Goal: Task Accomplishment & Management: Manage account settings

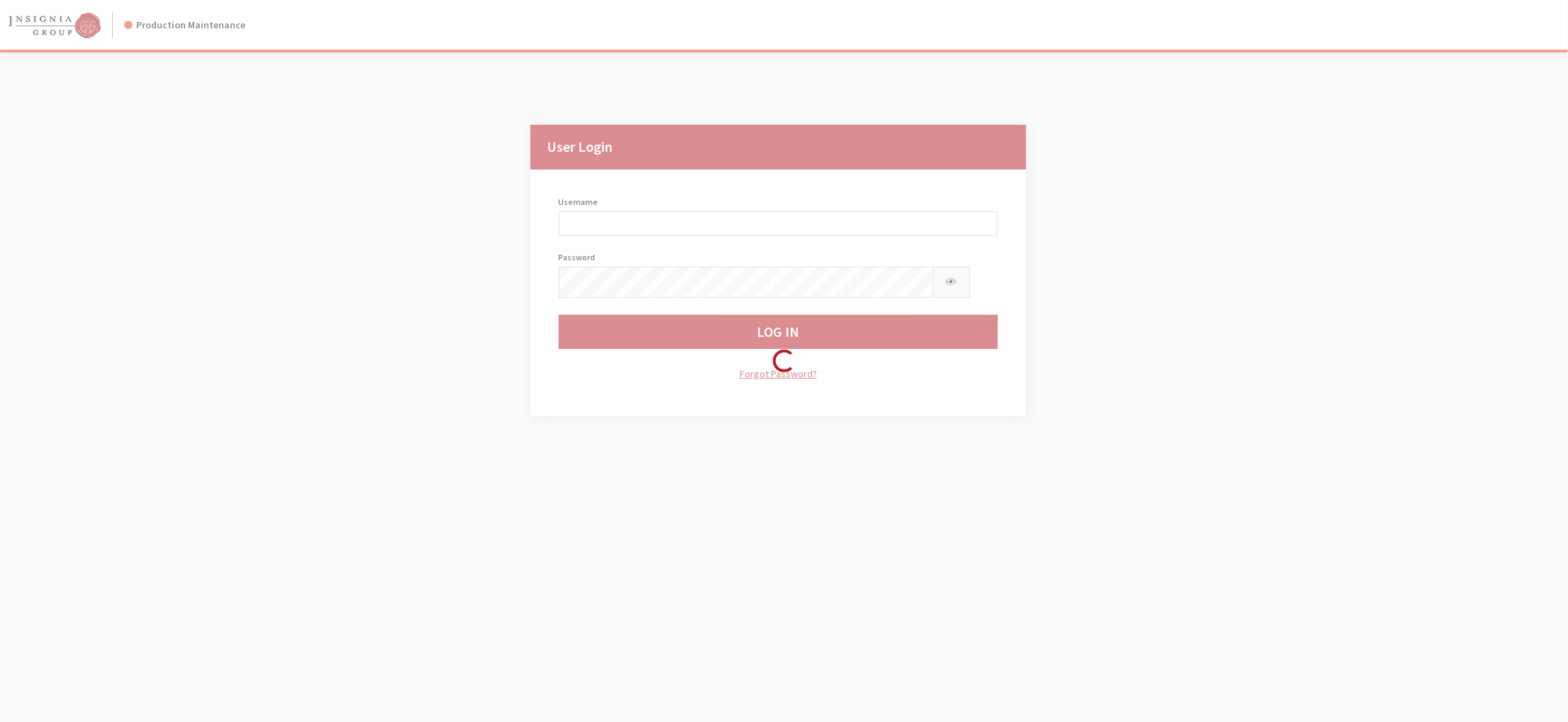
click at [770, 387] on div "Loading..." at bounding box center [784, 361] width 1568 height 722
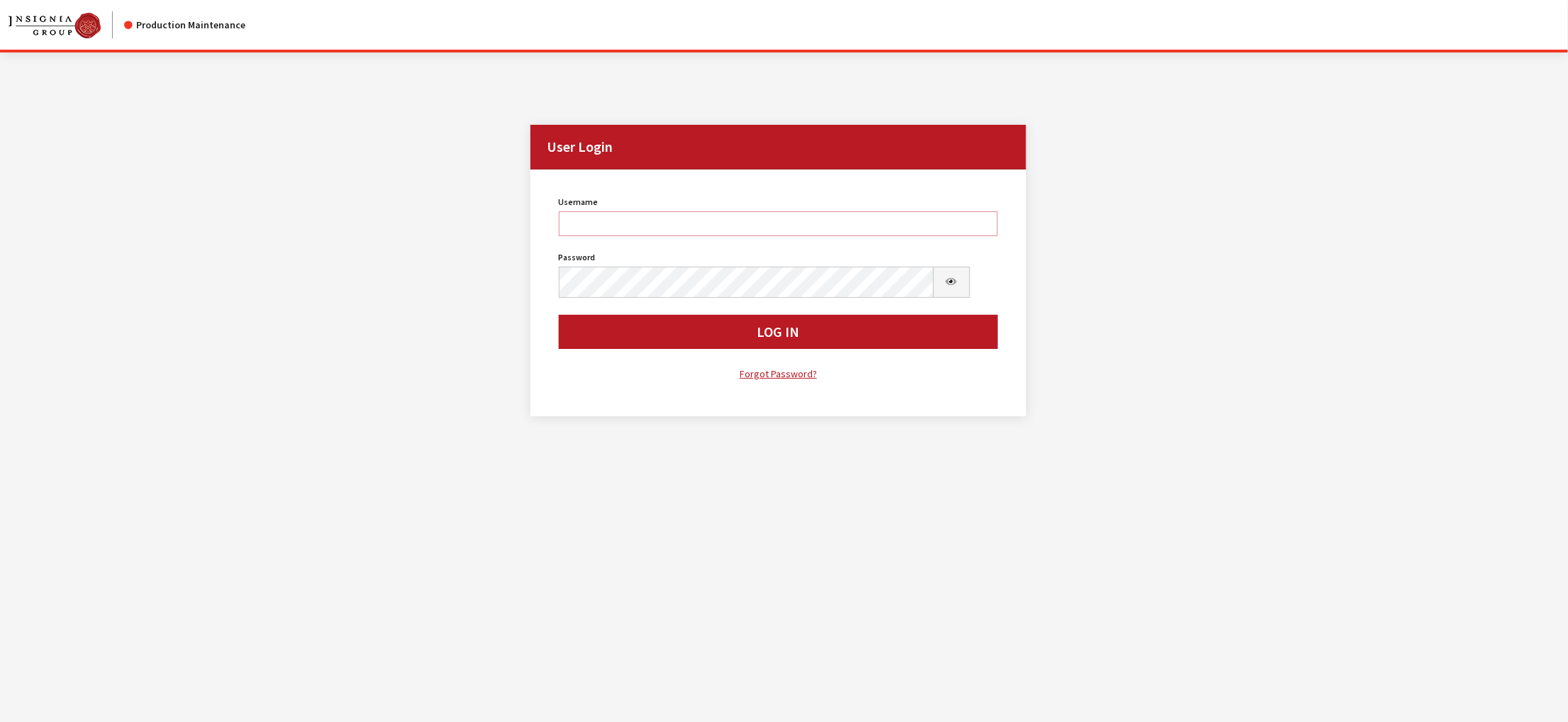
type input "kdorton"
click at [770, 349] on button "Log In" at bounding box center [779, 332] width 440 height 34
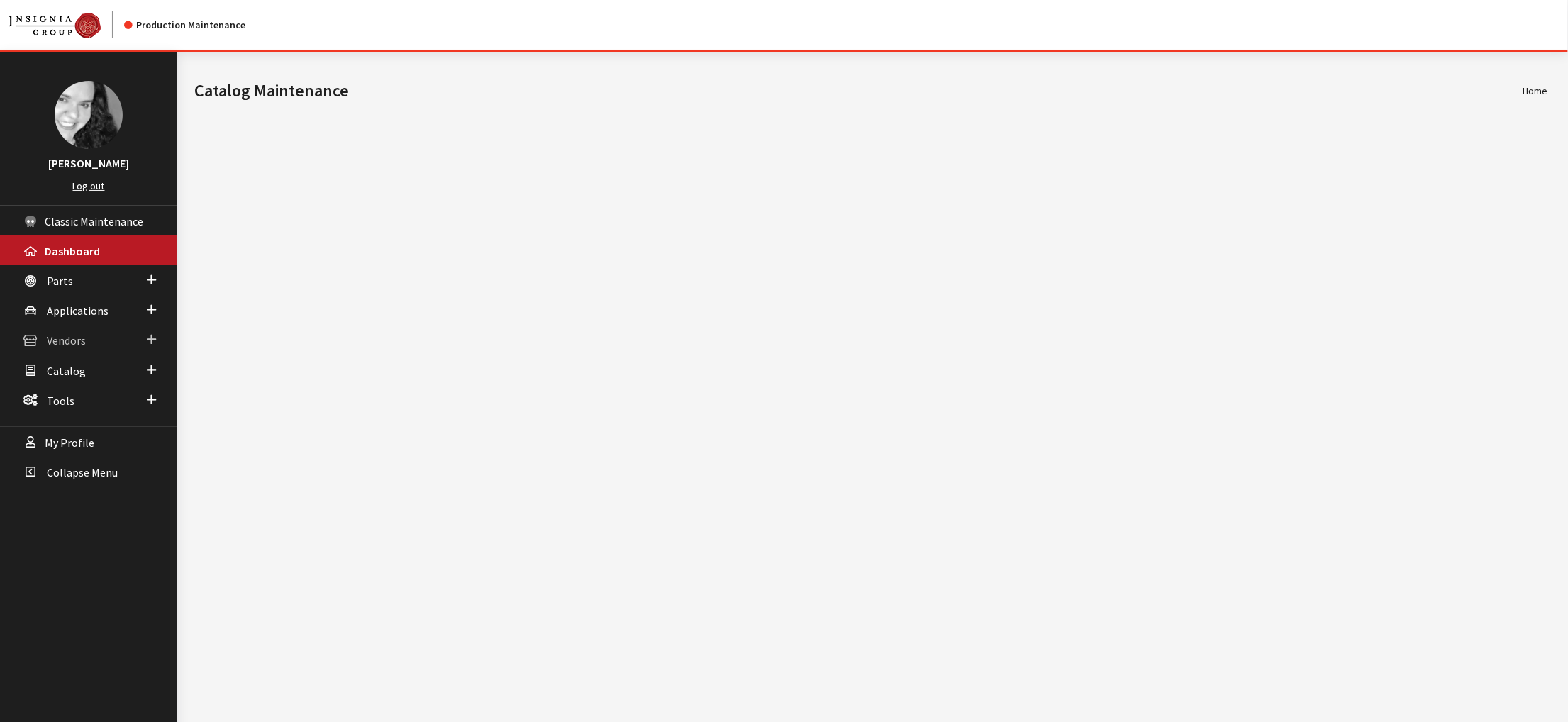
drag, startPoint x: 0, startPoint y: 0, endPoint x: 57, endPoint y: 386, distance: 390.2
click at [57, 348] on span "Vendors" at bounding box center [66, 341] width 39 height 14
click at [68, 382] on link "Dealer Search" at bounding box center [88, 368] width 177 height 26
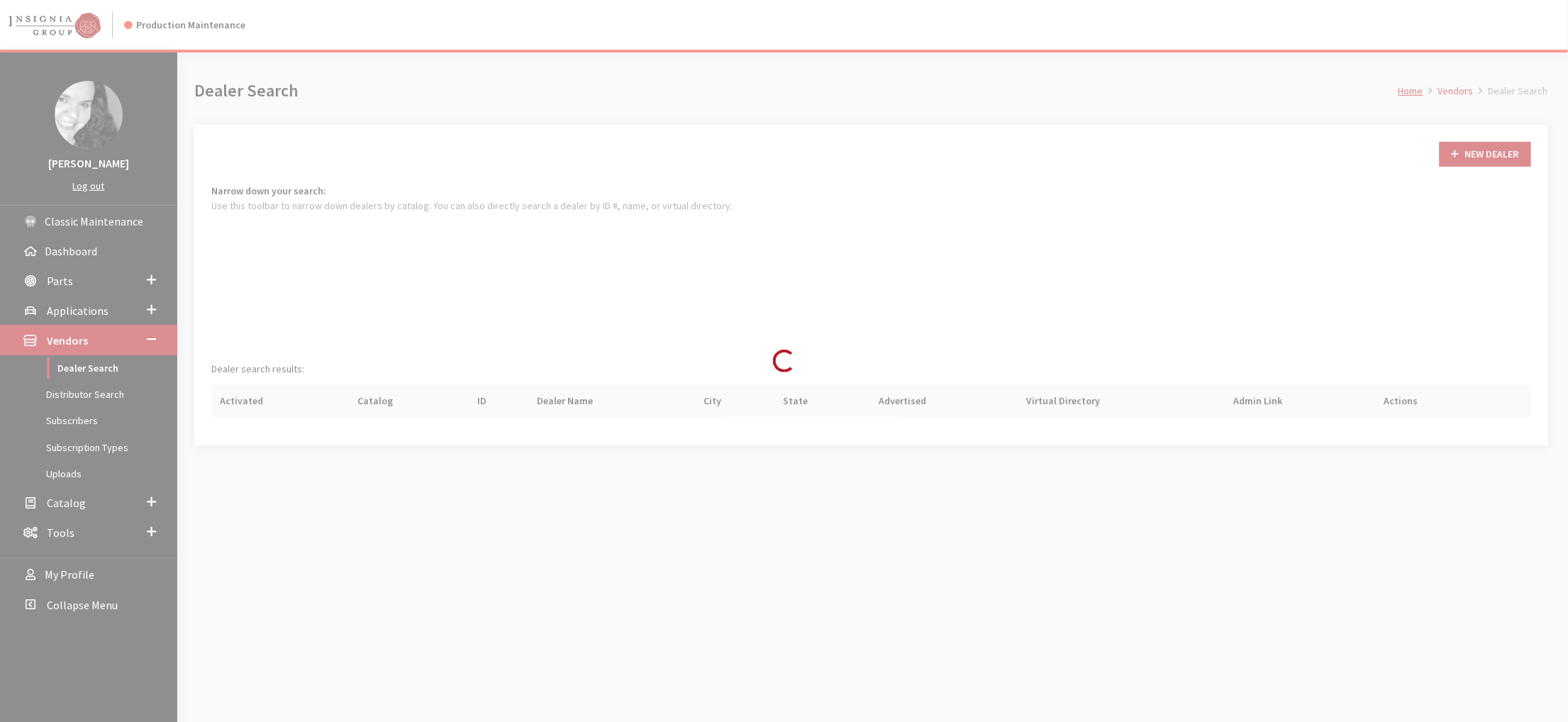
scroll to position [123, 0]
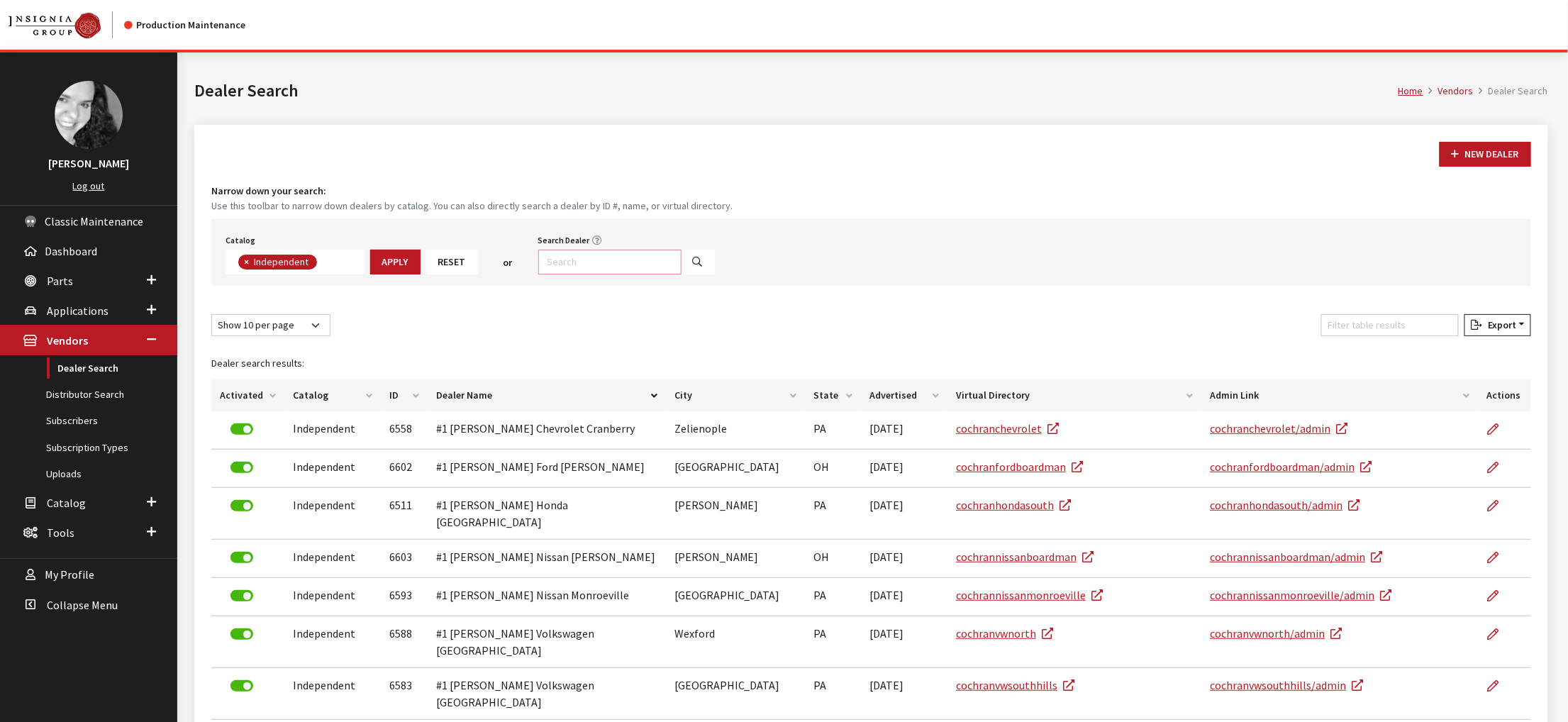
click at [665, 274] on input "Search Dealer" at bounding box center [610, 262] width 143 height 24
type input "7777777777776487"
select select
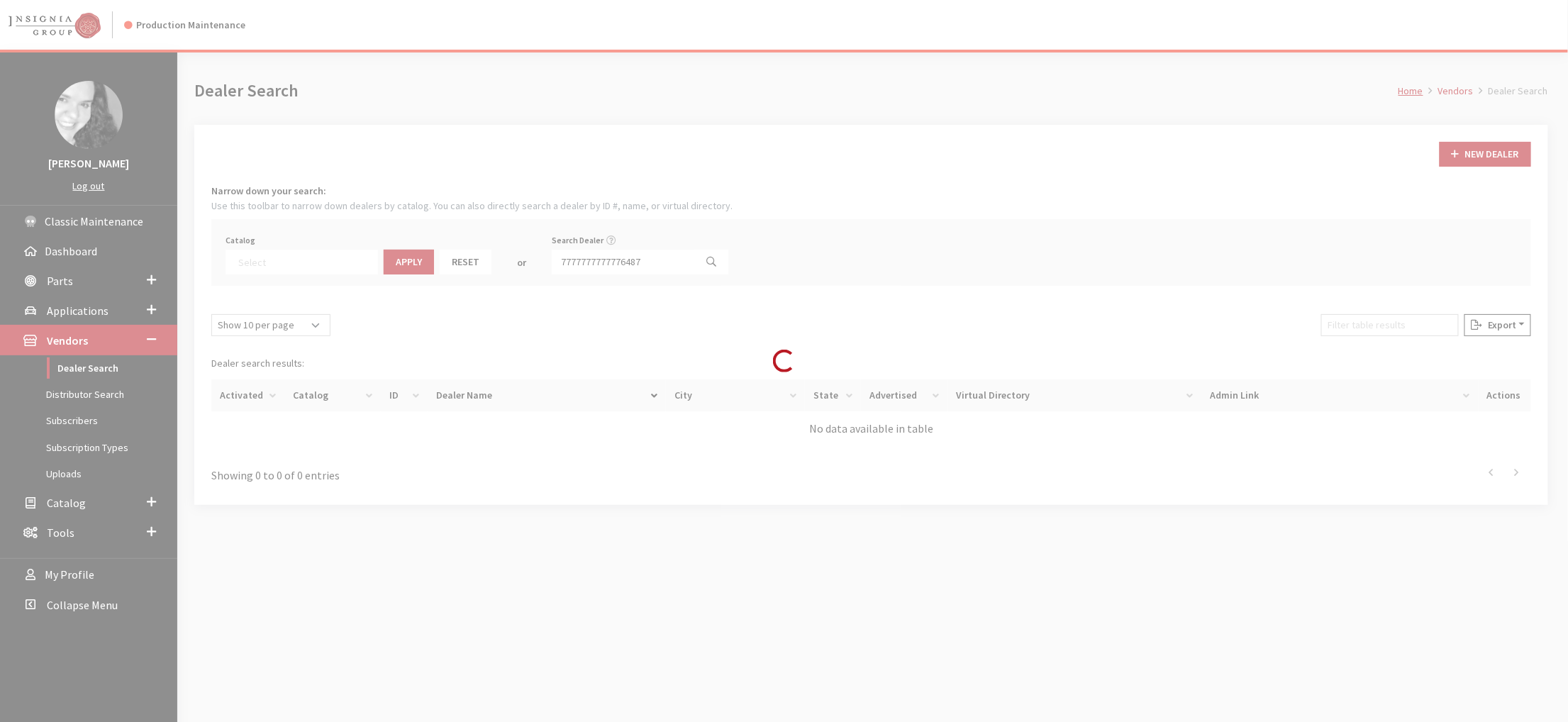
scroll to position [180, 0]
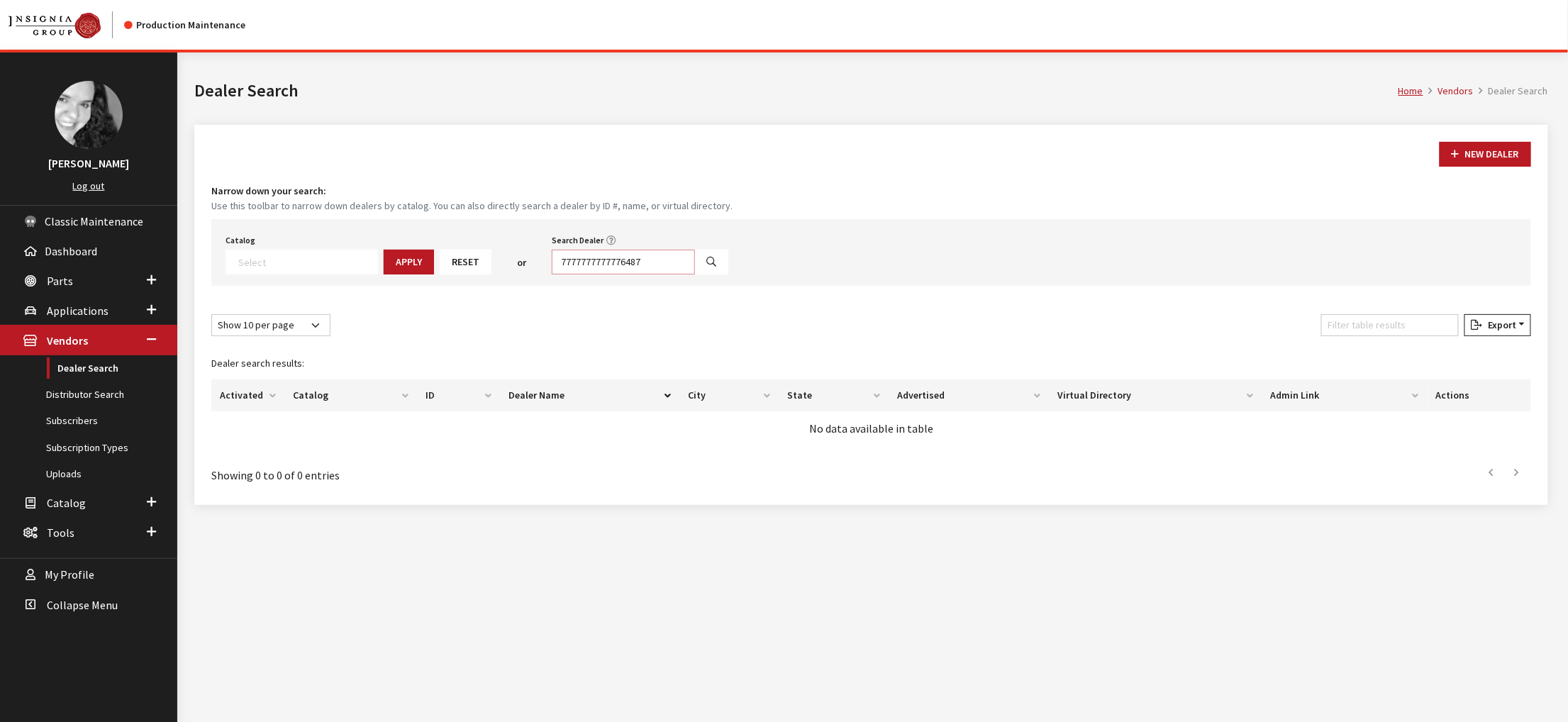
drag, startPoint x: 751, startPoint y: 311, endPoint x: 560, endPoint y: 300, distance: 191.3
click at [560, 285] on div "Catalog Acura Alfa Romeo Audi Bentley BMW Chrysler DoubleTake Ford GM Honda Hyu…" at bounding box center [871, 252] width 1320 height 66
type input "6487."
select select
click at [695, 274] on input "6487." at bounding box center [623, 262] width 143 height 24
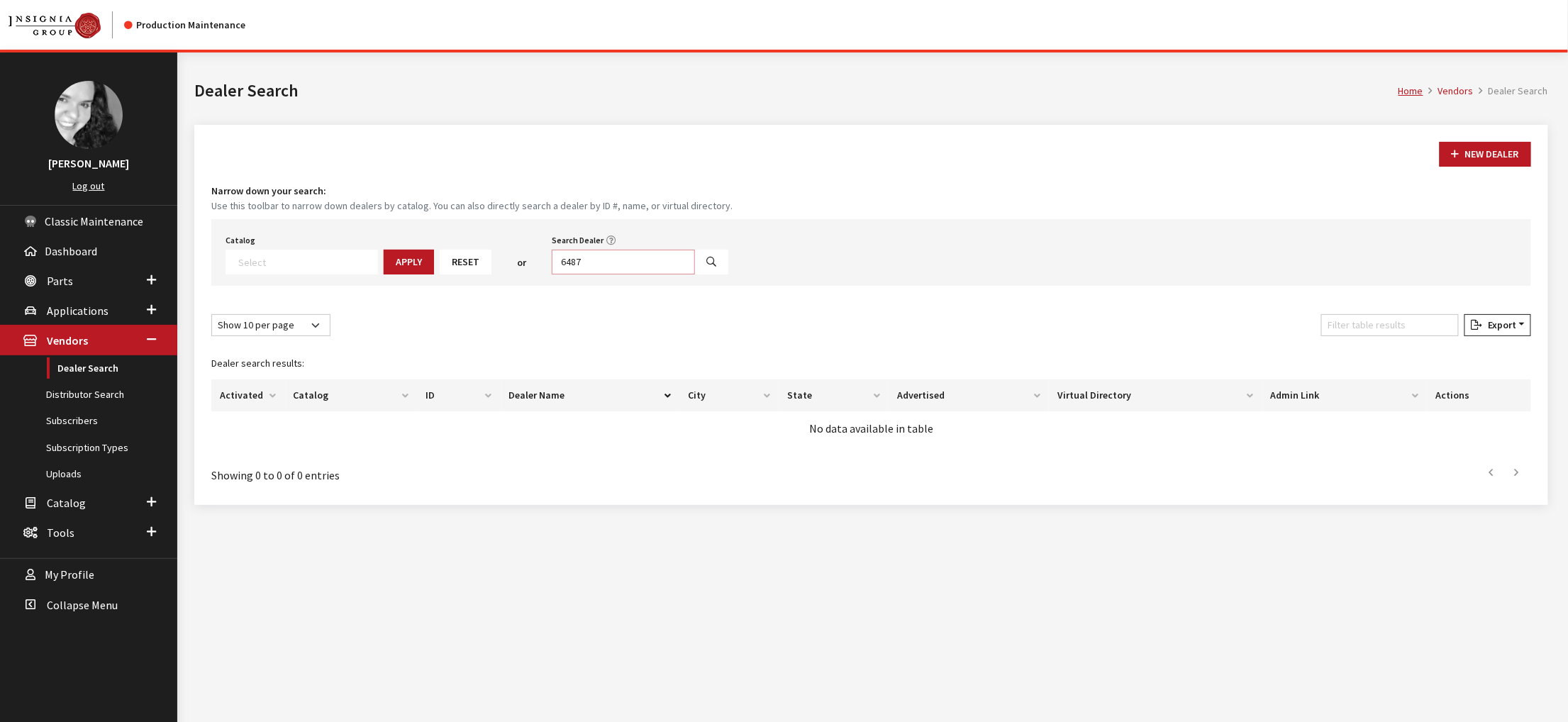
type input "6487"
select select
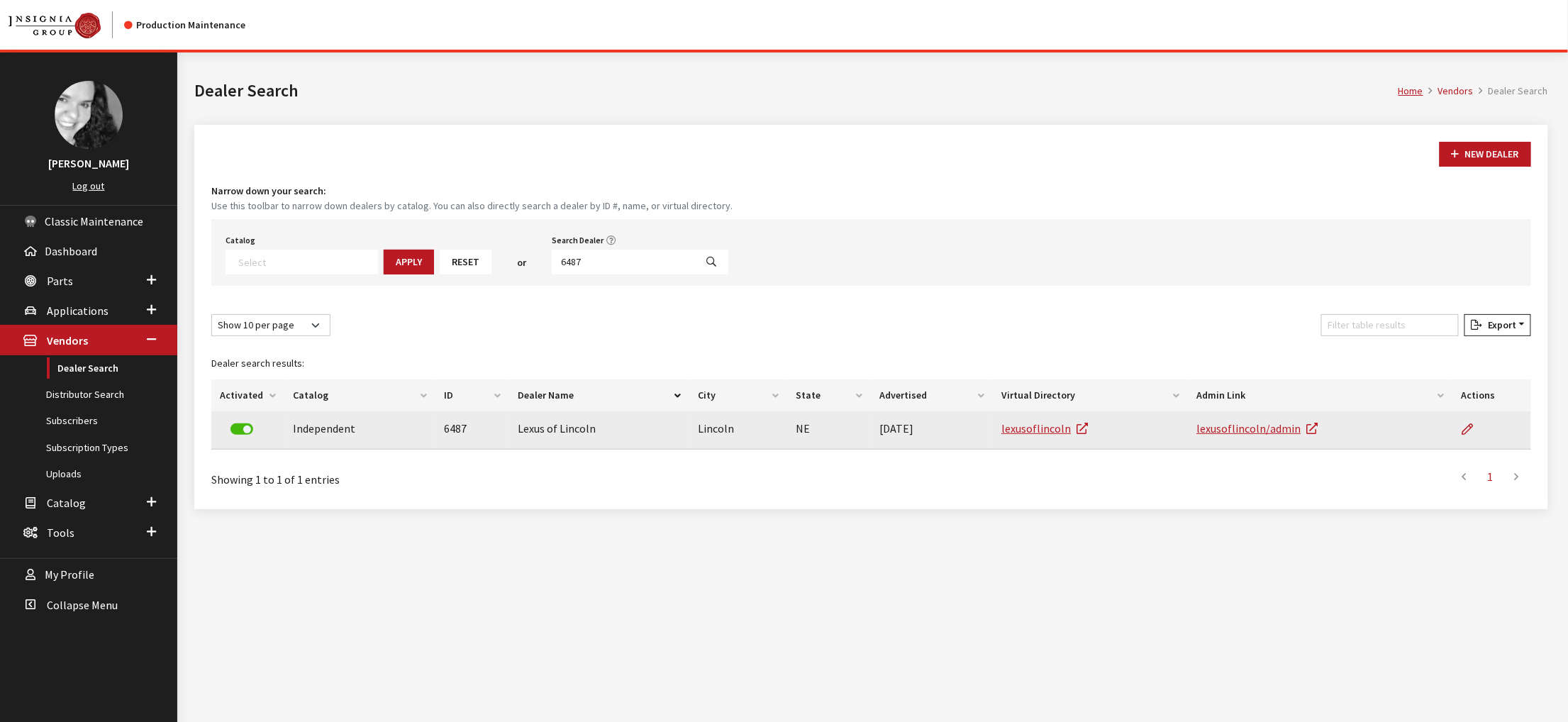
click at [250, 435] on label at bounding box center [242, 429] width 23 height 11
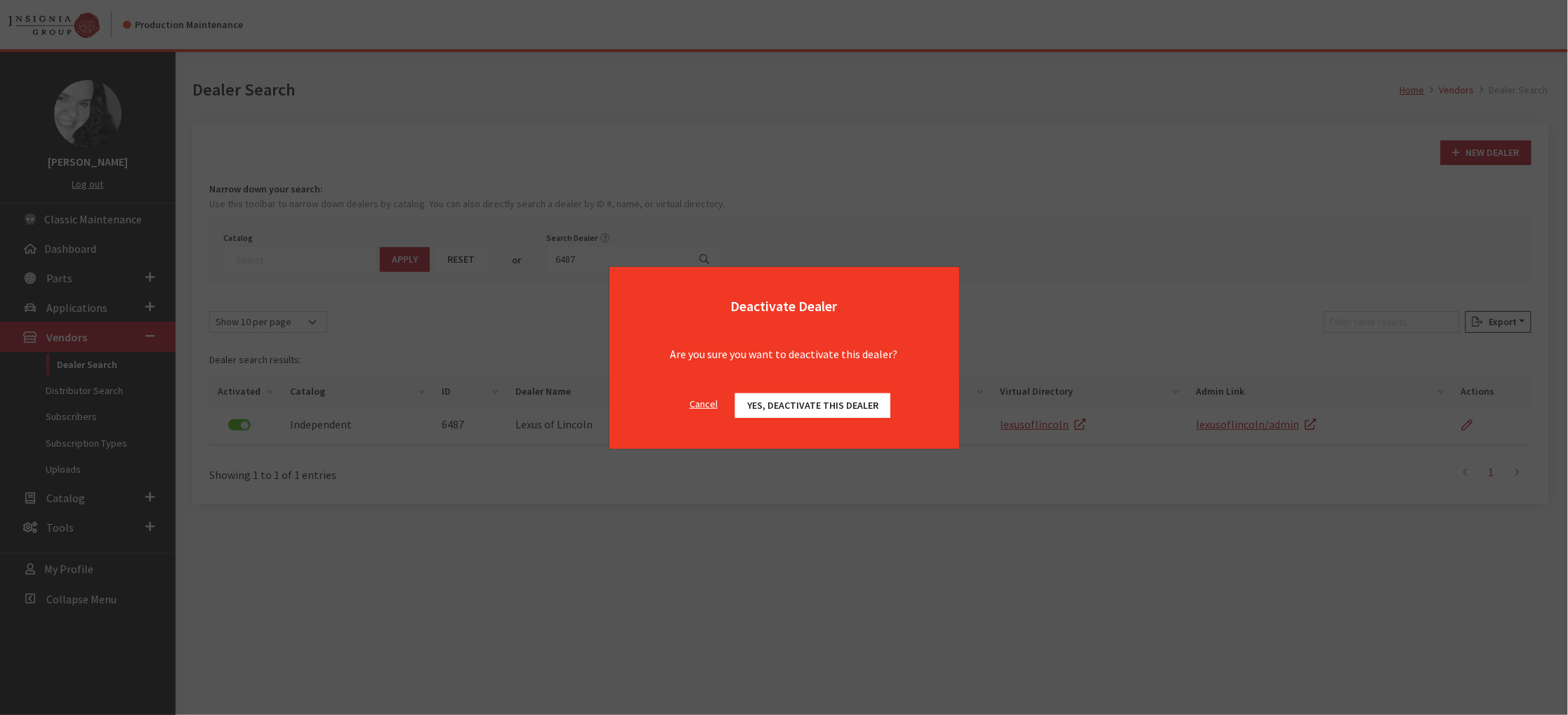
click at [874, 402] on button "Yes, deactivate this dealer" at bounding box center [813, 405] width 156 height 24
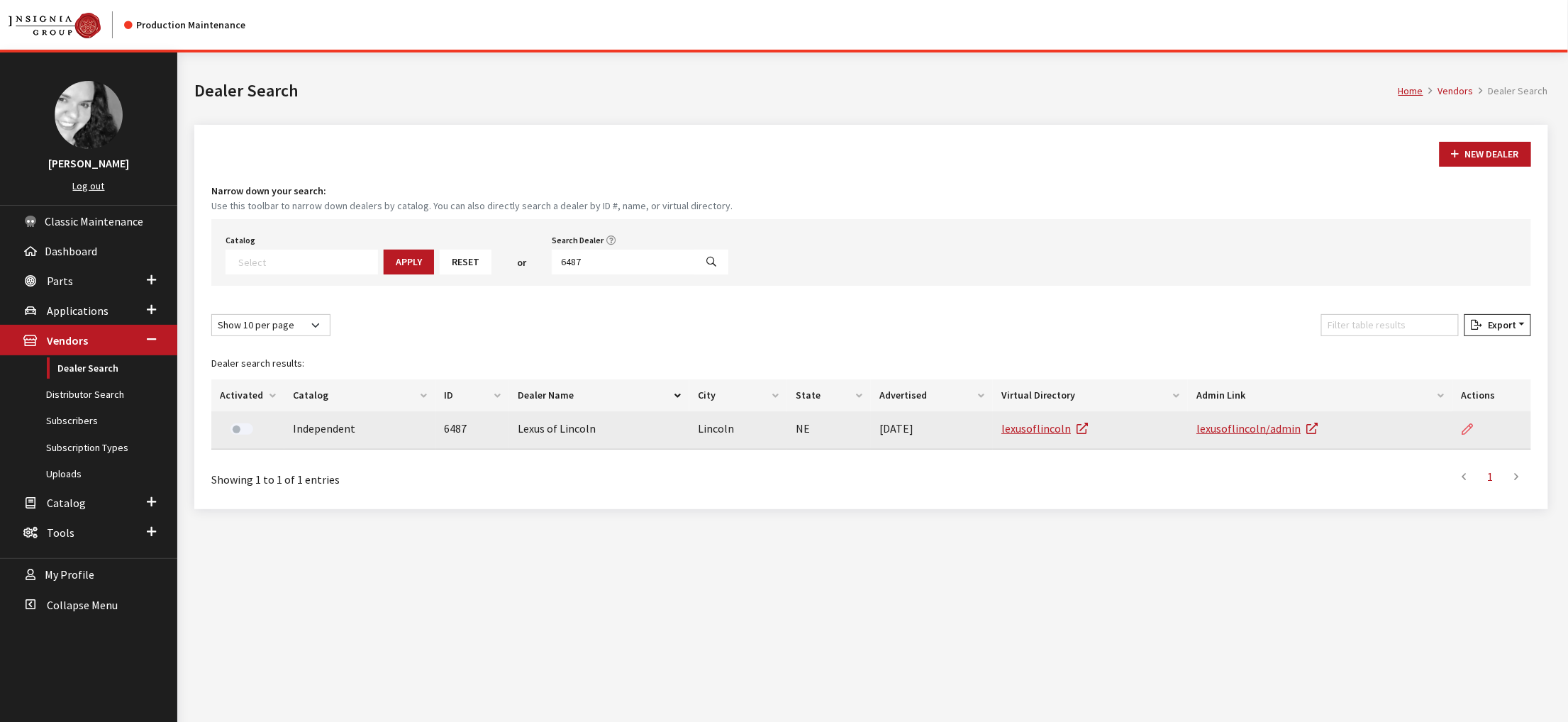
click at [1466, 436] on icon at bounding box center [1467, 430] width 11 height 11
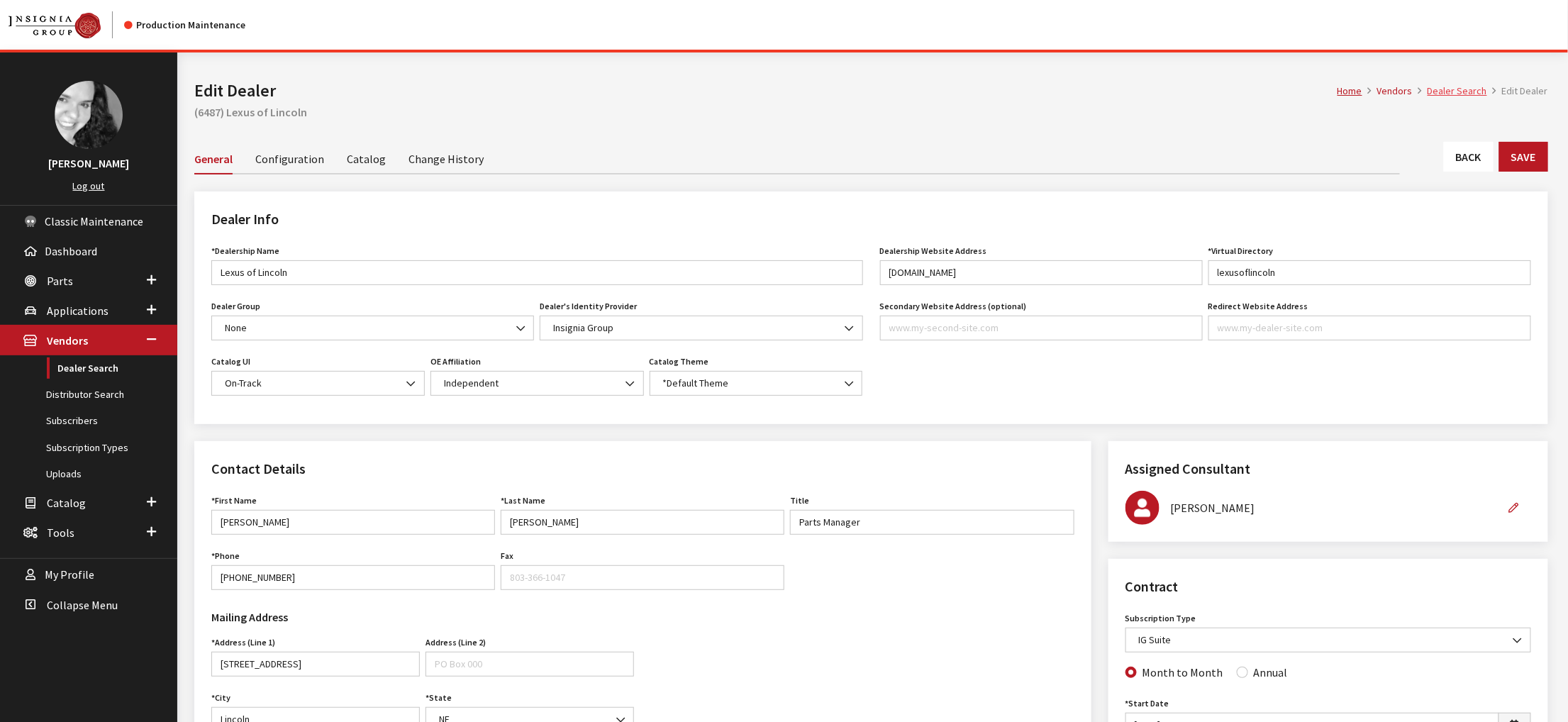
click at [1427, 97] on link "Dealer Search" at bounding box center [1457, 91] width 59 height 13
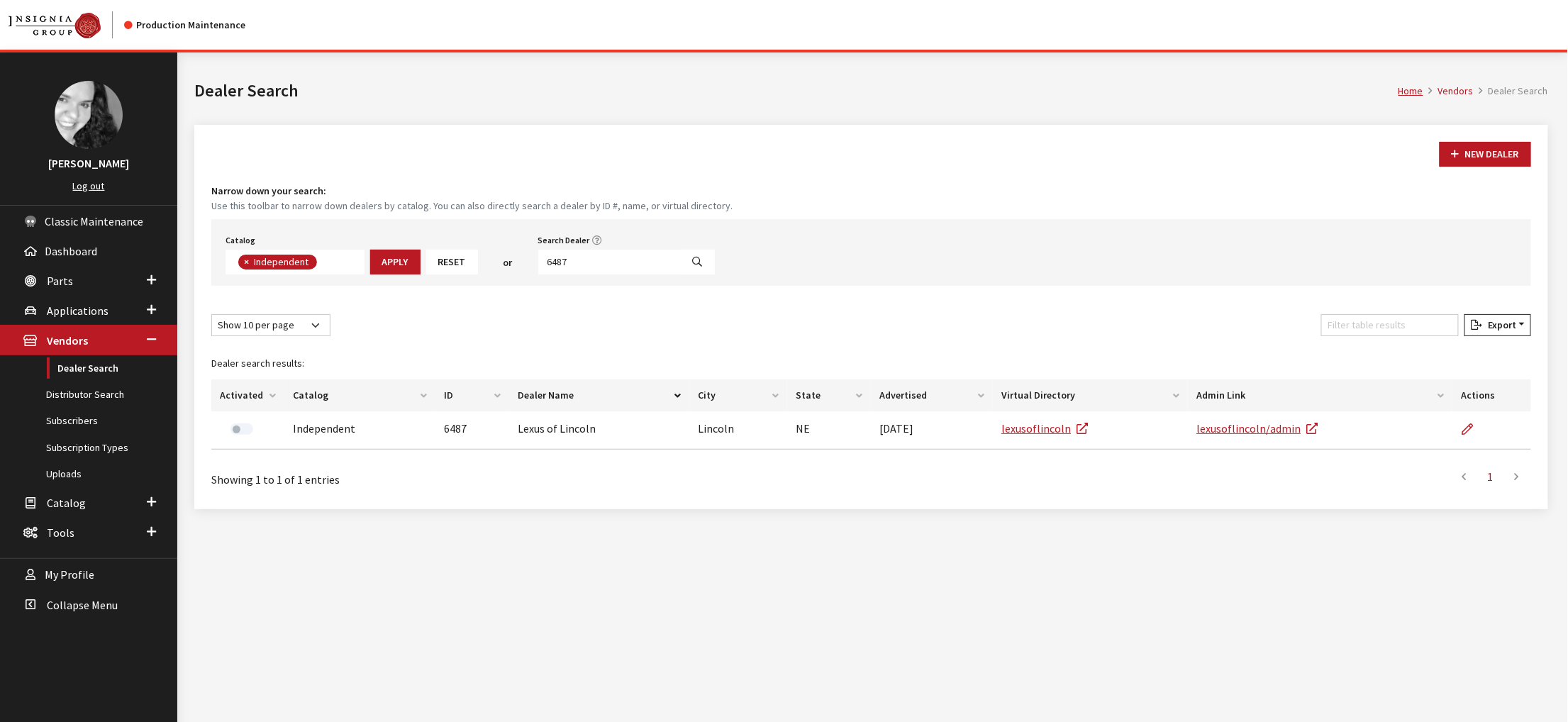
scroll to position [123, 0]
